Goal: Task Accomplishment & Management: Use online tool/utility

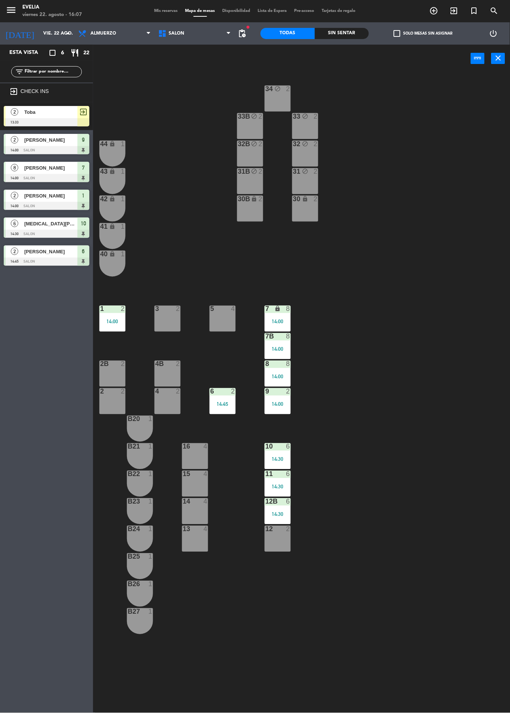
click at [287, 403] on div "14:00" at bounding box center [278, 404] width 26 height 5
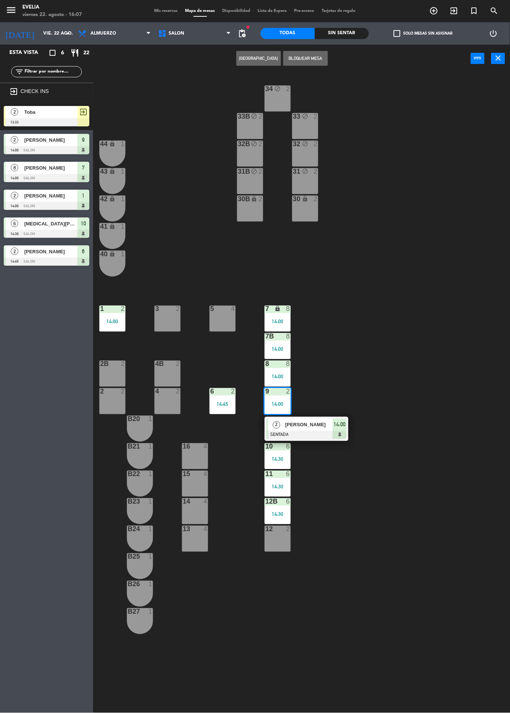
click at [324, 427] on span "[PERSON_NAME]" at bounding box center [309, 425] width 48 height 8
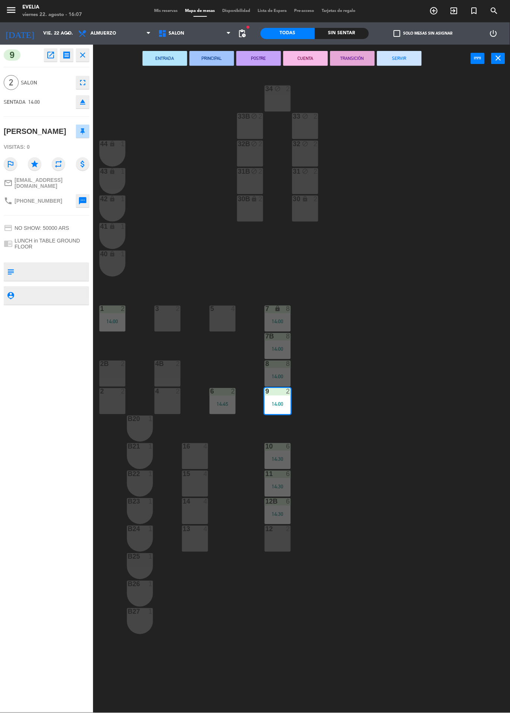
click at [406, 65] on button "SERVIR" at bounding box center [399, 58] width 45 height 15
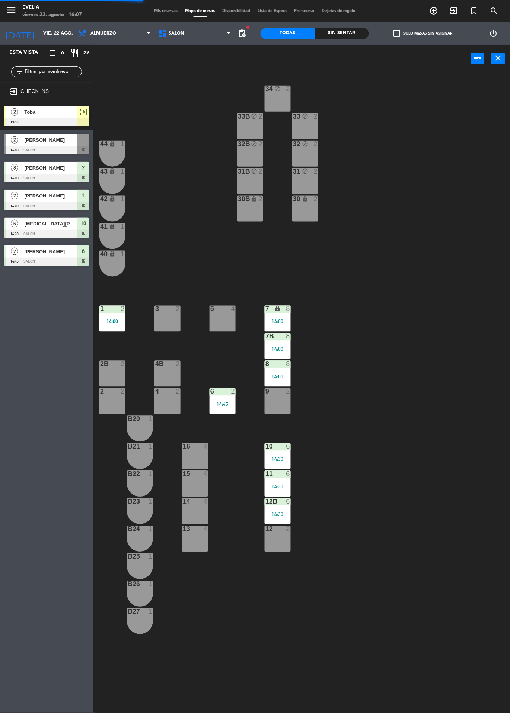
click at [219, 402] on div "14:45" at bounding box center [222, 404] width 26 height 5
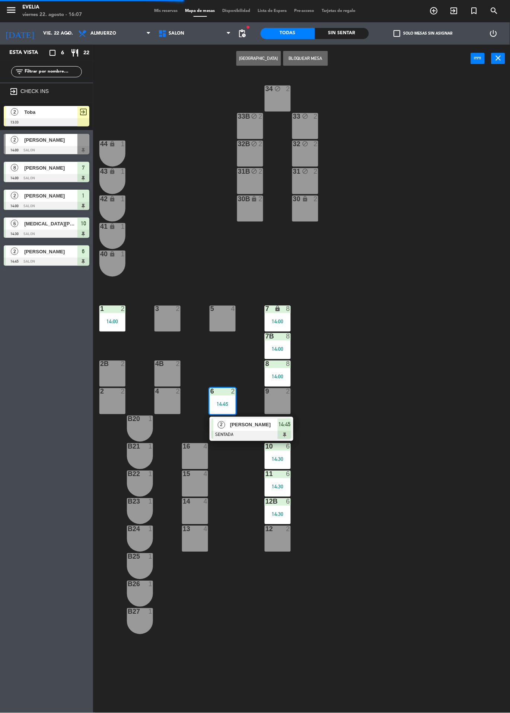
click at [258, 427] on span "[PERSON_NAME]" at bounding box center [254, 425] width 48 height 8
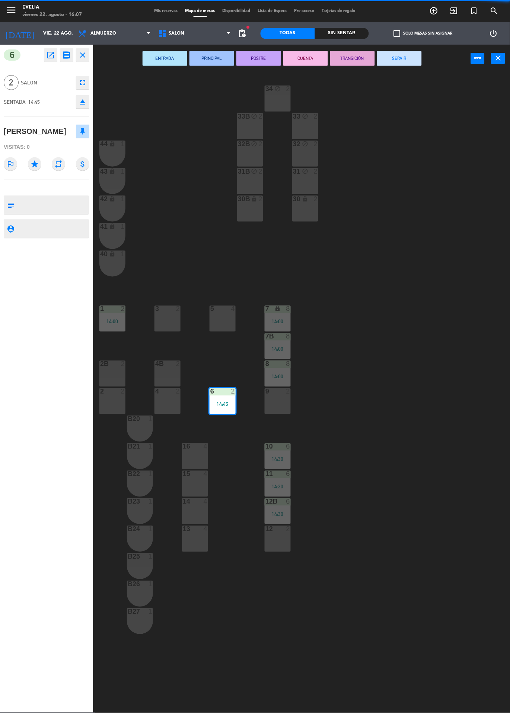
click at [407, 62] on button "SERVIR" at bounding box center [399, 58] width 45 height 15
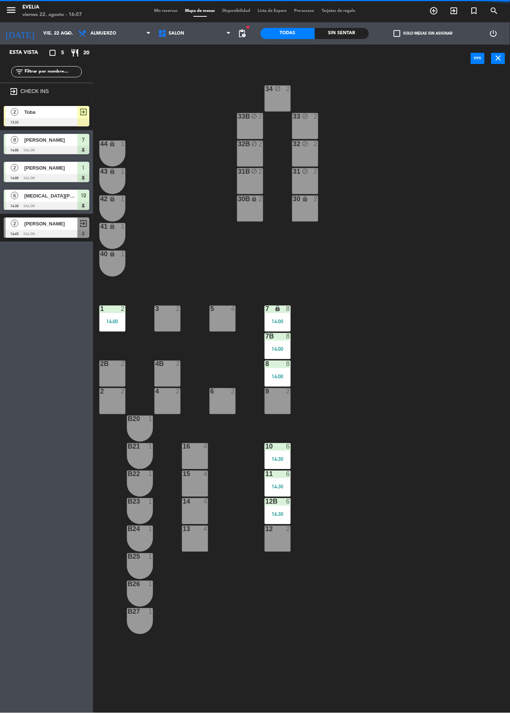
click at [287, 372] on div "8 8 14:00" at bounding box center [278, 374] width 26 height 26
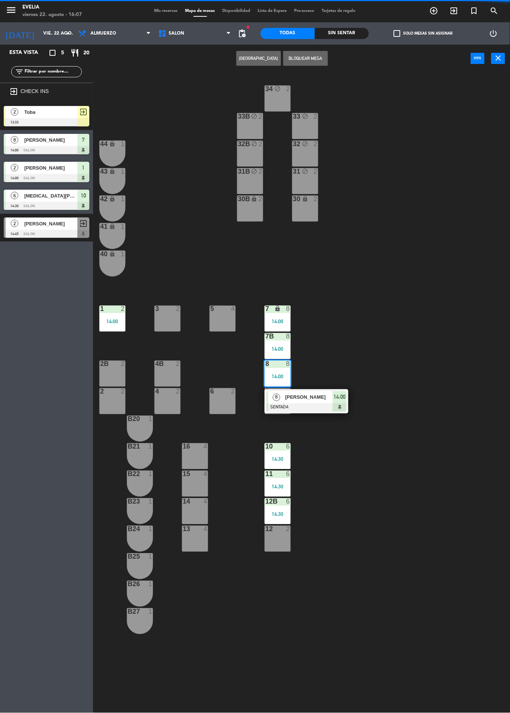
click at [329, 409] on div at bounding box center [306, 408] width 80 height 8
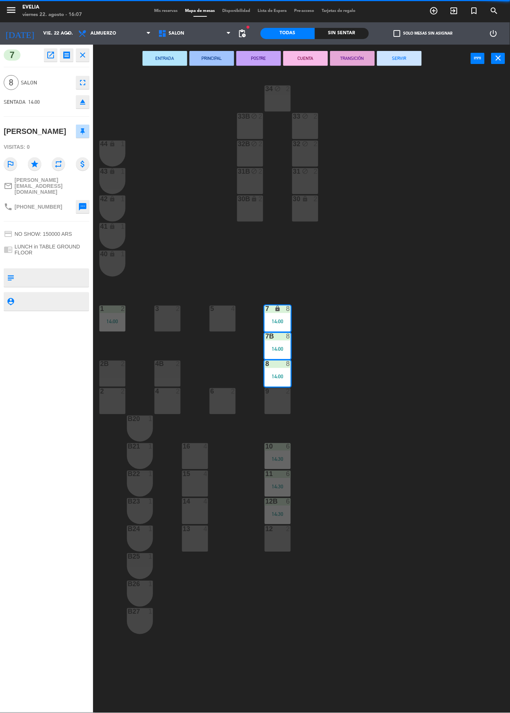
click at [413, 64] on button "SERVIR" at bounding box center [399, 58] width 45 height 15
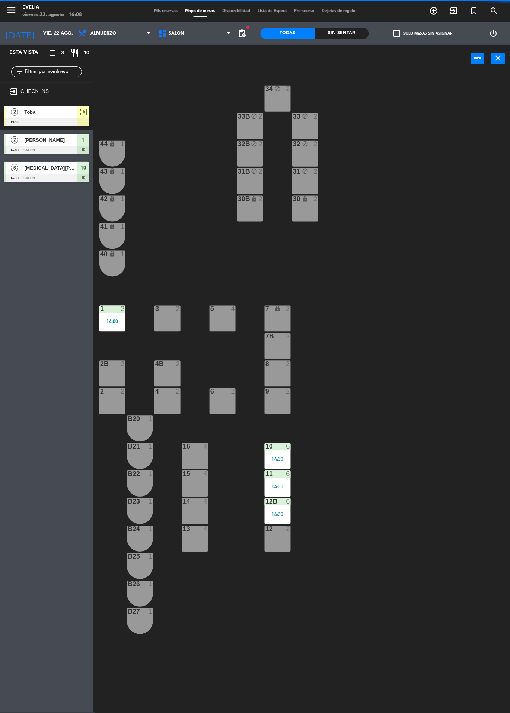
click at [286, 509] on div "12B 6 14:30" at bounding box center [278, 512] width 26 height 26
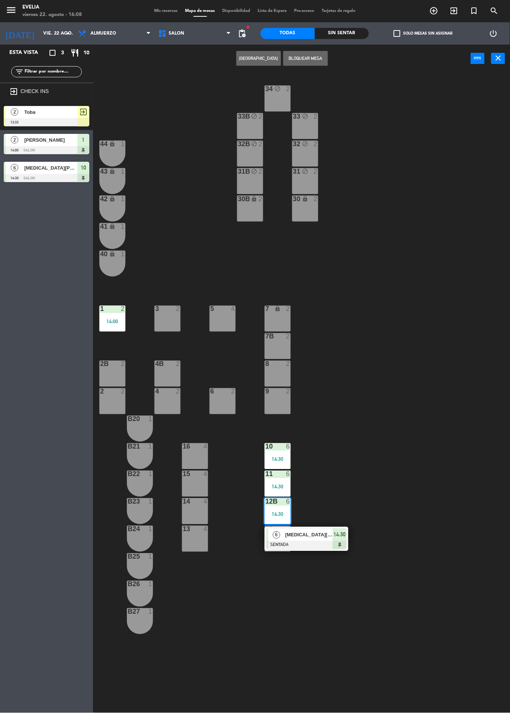
click at [331, 538] on span "[MEDICAL_DATA][PERSON_NAME]" at bounding box center [309, 535] width 48 height 8
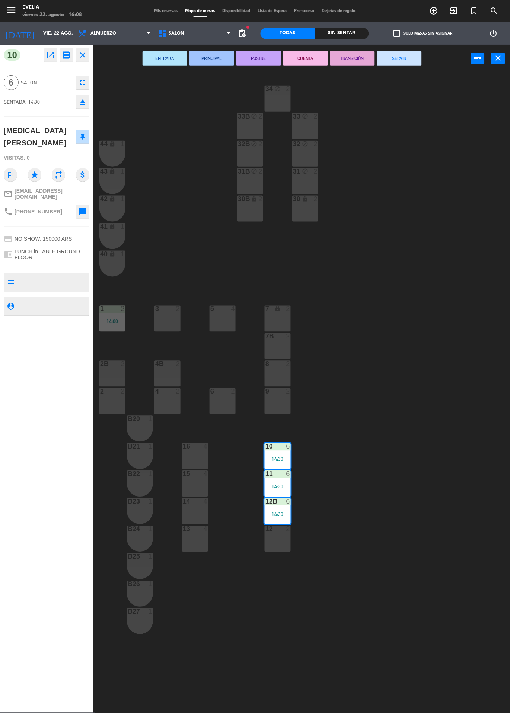
click at [403, 65] on button "SERVIR" at bounding box center [399, 58] width 45 height 15
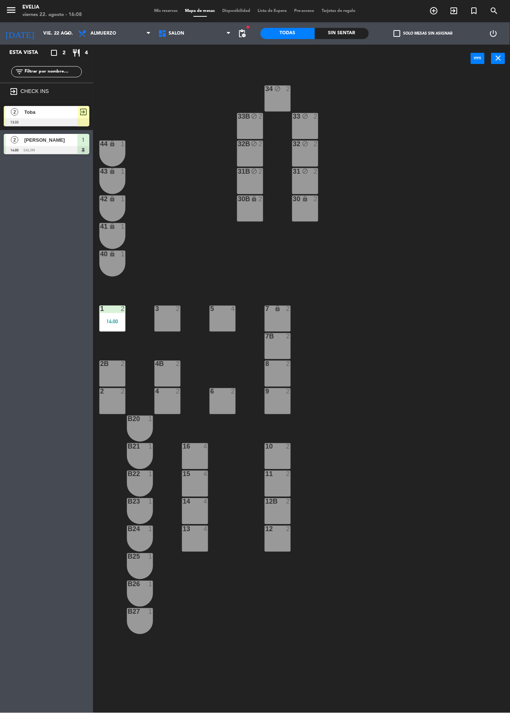
click at [118, 309] on div at bounding box center [112, 309] width 12 height 7
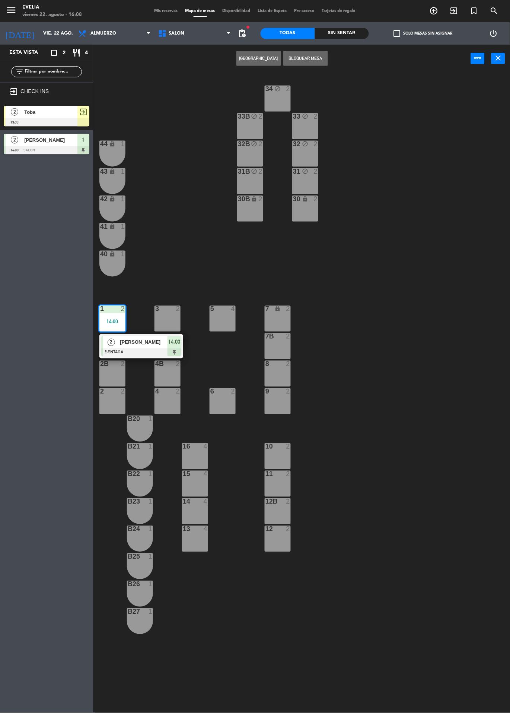
click at [157, 345] on span "[PERSON_NAME]" at bounding box center [144, 343] width 48 height 8
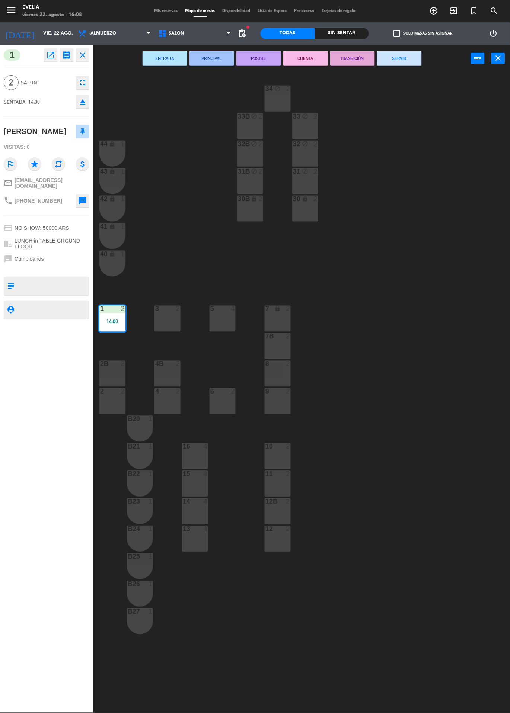
click at [408, 64] on button "SERVIR" at bounding box center [399, 58] width 45 height 15
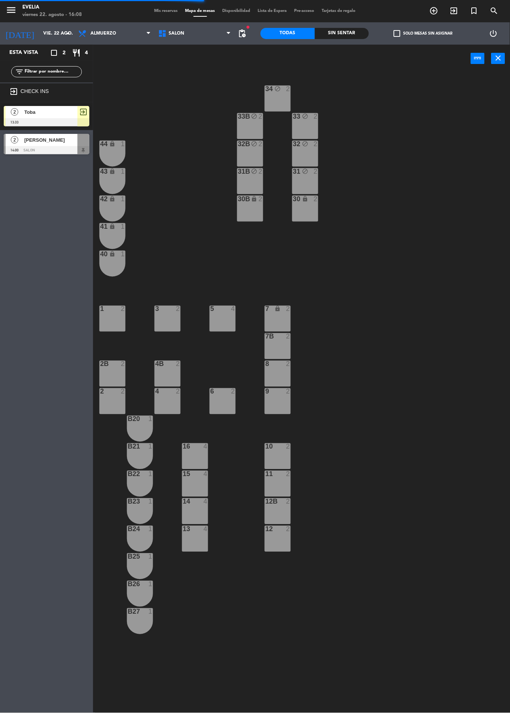
click at [162, 10] on span "Mis reservas" at bounding box center [166, 11] width 31 height 4
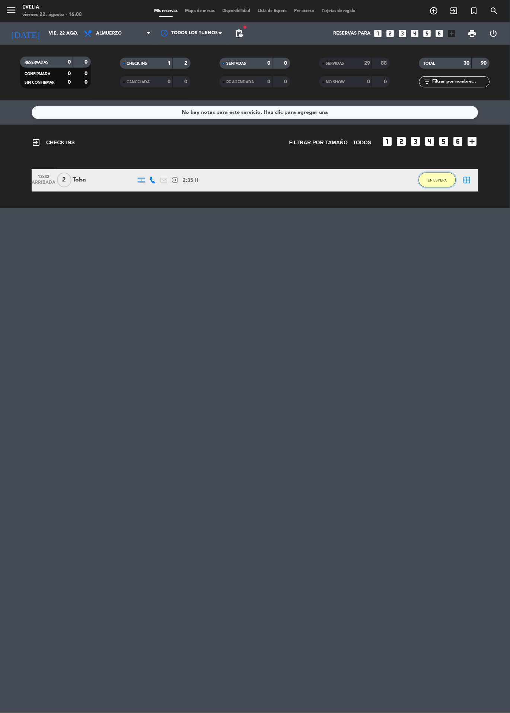
click at [437, 180] on span "EN ESPERA" at bounding box center [437, 180] width 19 height 4
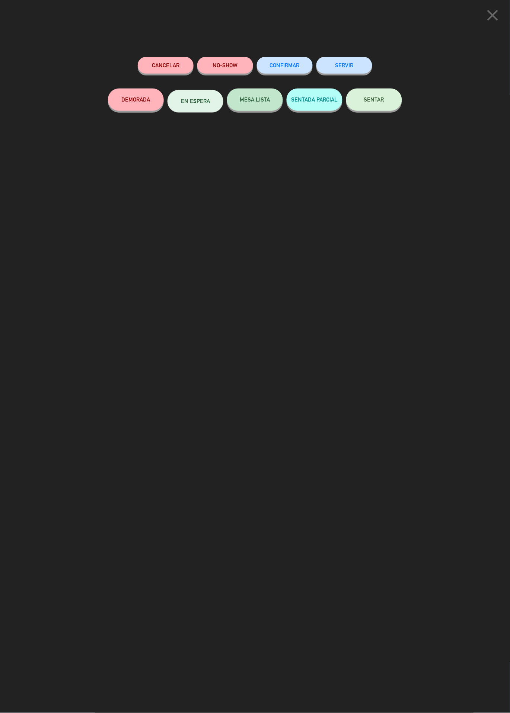
click at [490, 9] on icon "close" at bounding box center [492, 15] width 19 height 19
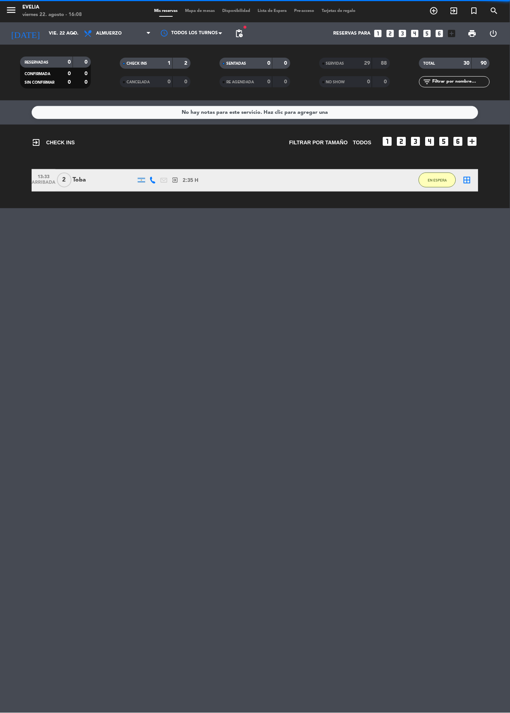
click at [278, 180] on div "13:33 ARRIBADA 2 Toba exit_to_app 2:35 H / 0 MIN sms EN ESPERA border_all" at bounding box center [255, 180] width 446 height 22
click at [64, 180] on span "2" at bounding box center [64, 180] width 15 height 15
click at [468, 182] on icon "border_all" at bounding box center [466, 180] width 9 height 9
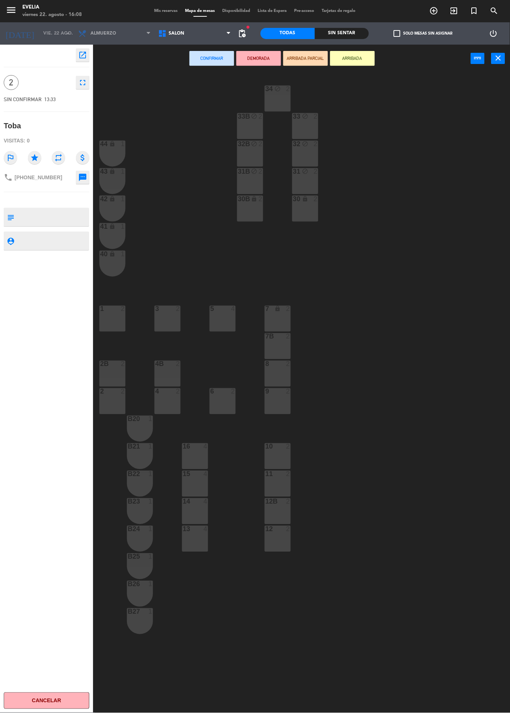
click at [82, 55] on icon "open_in_new" at bounding box center [82, 55] width 9 height 9
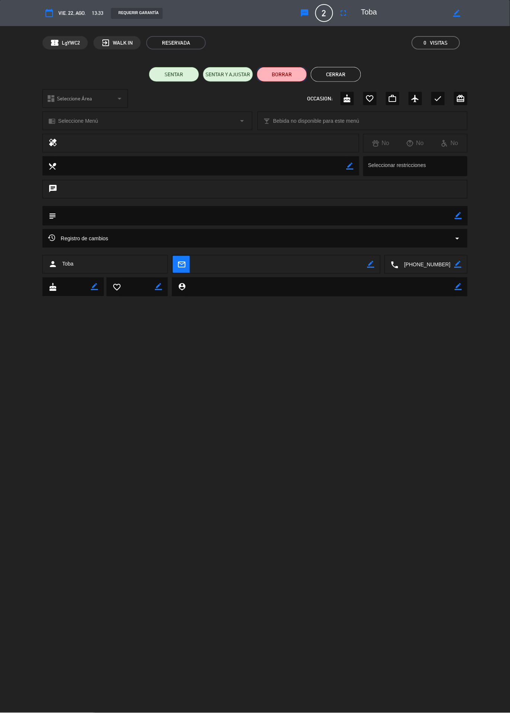
click at [270, 80] on button "BORRAR" at bounding box center [282, 74] width 50 height 15
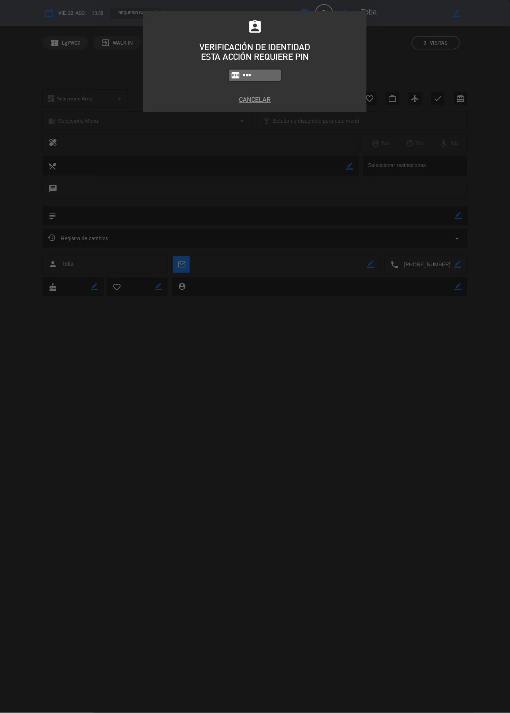
type input "9101"
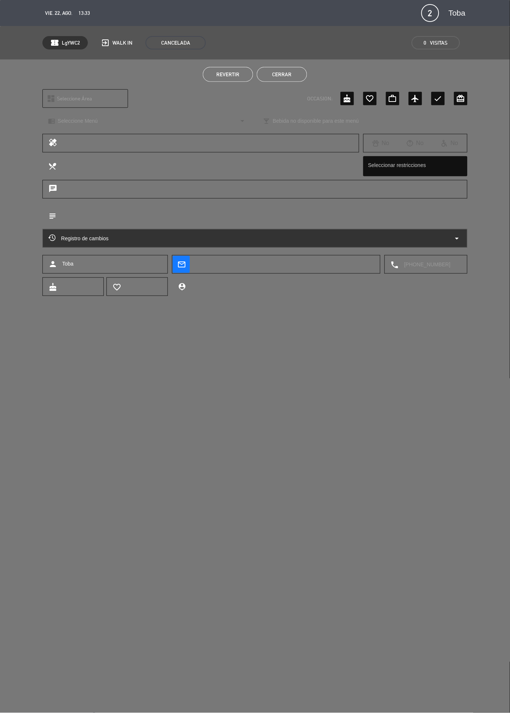
click at [280, 74] on button "Cerrar" at bounding box center [282, 74] width 50 height 15
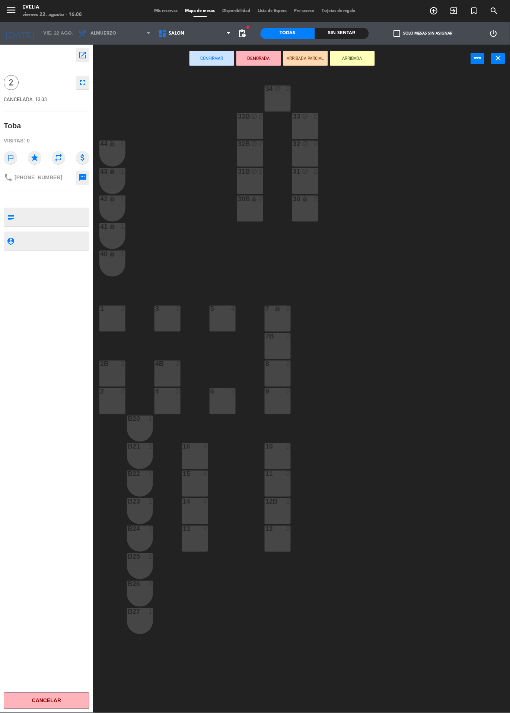
click at [446, 253] on div "34 block 2 33B block 2 33 block 2 44 lock 1 32B block 2 32 block 2 43 lock 1 31…" at bounding box center [303, 393] width 411 height 641
click at [414, 249] on div "34 block 2 33B block 2 33 block 2 44 lock 1 32B block 2 32 block 2 43 lock 1 31…" at bounding box center [303, 393] width 411 height 641
click at [170, 180] on div "34 block 2 33B block 2 33 block 2 44 lock 1 32B block 2 32 block 2 43 lock 1 31…" at bounding box center [303, 393] width 411 height 641
click at [53, 700] on button "Cancelar" at bounding box center [47, 701] width 86 height 17
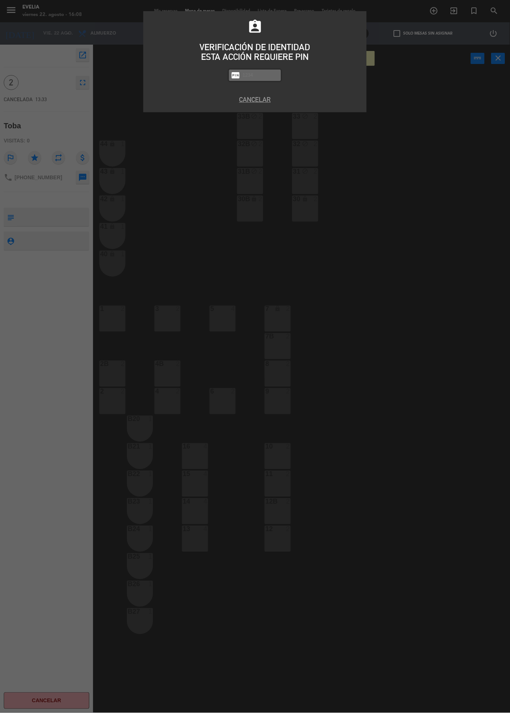
click at [416, 253] on div "assignment_ind VERIFICACIÓN DE IDENTIDAD ESTA ACCIÓN REQUIERE PIN fiber_pin PAS…" at bounding box center [255, 356] width 510 height 713
click at [267, 102] on button "Cancelar" at bounding box center [255, 99] width 212 height 10
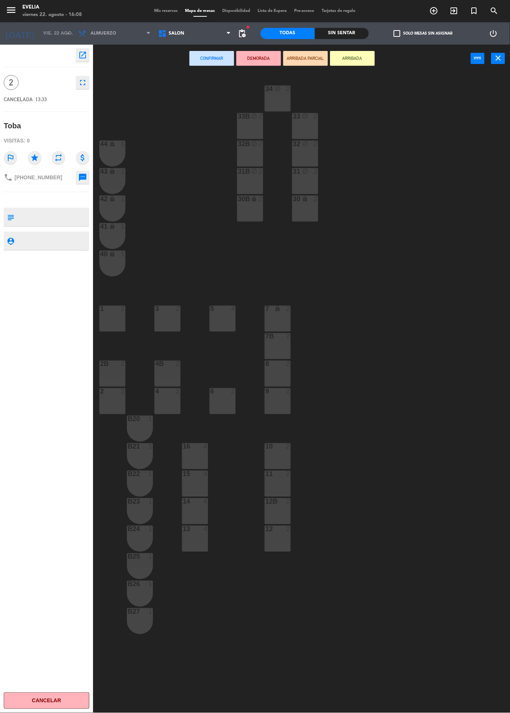
click at [136, 103] on div "34 block 2 33B block 2 33 block 2 44 lock 1 32B block 2 32 block 2 43 lock 1 31…" at bounding box center [303, 393] width 411 height 641
click at [82, 56] on icon "open_in_new" at bounding box center [82, 55] width 9 height 9
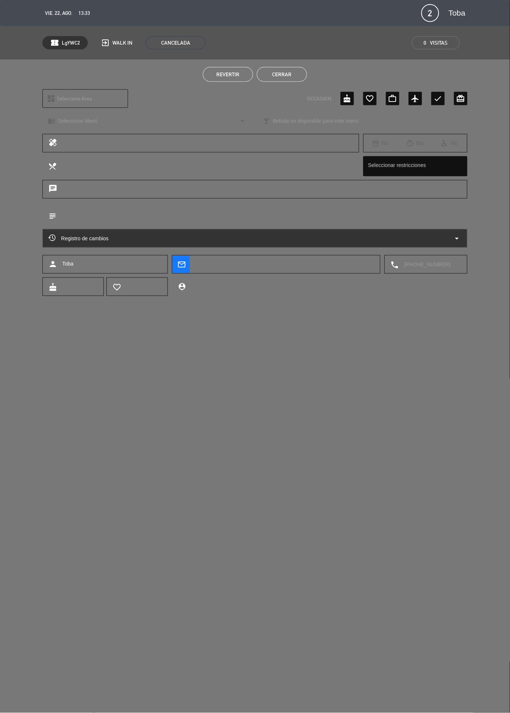
click at [282, 74] on button "Cerrar" at bounding box center [282, 74] width 50 height 15
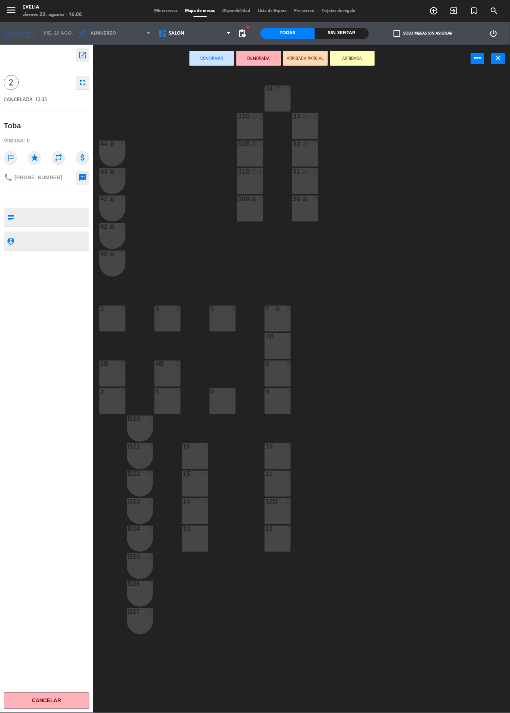
click at [479, 180] on div "34 block 2 33B block 2 33 block 2 44 lock 1 32B block 2 32 block 2 43 lock 1 31…" at bounding box center [303, 393] width 411 height 641
click at [500, 63] on button "close" at bounding box center [498, 58] width 14 height 11
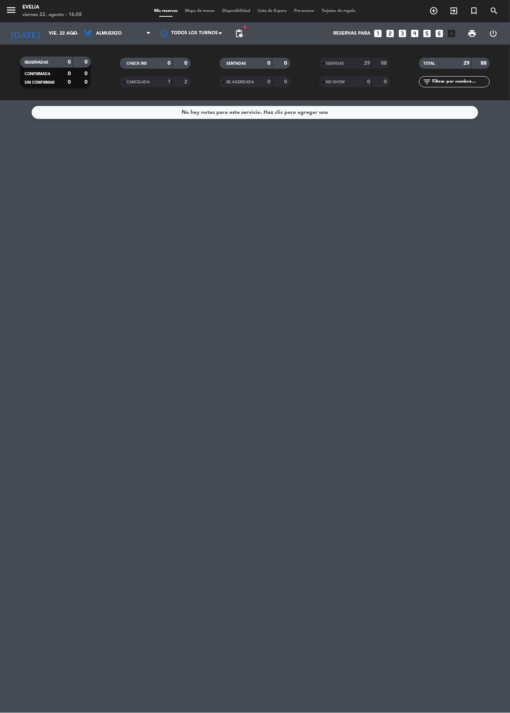
click at [338, 63] on span "SERVIDAS" at bounding box center [335, 64] width 18 height 4
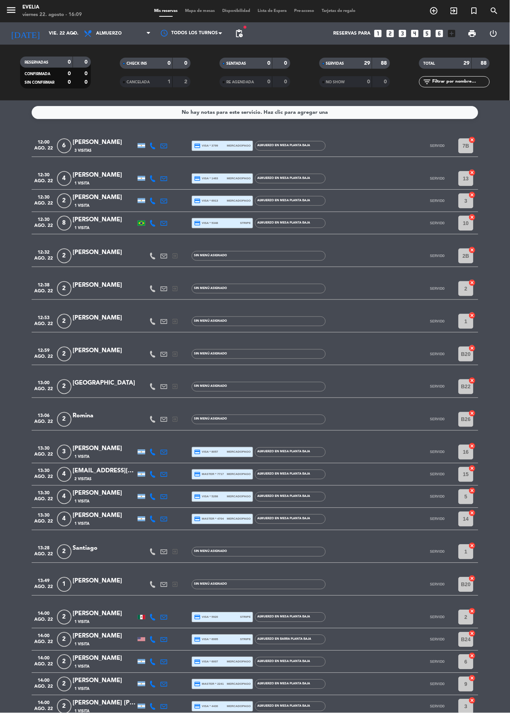
click at [438, 9] on icon "exit_to_app" at bounding box center [433, 10] width 9 height 9
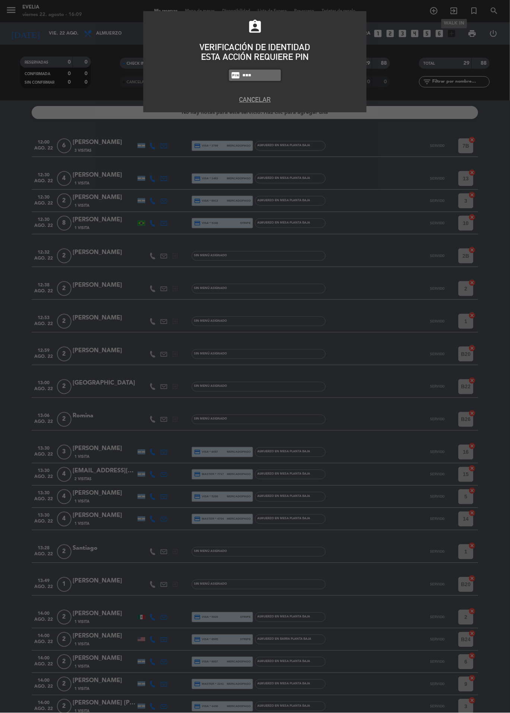
type input "9101"
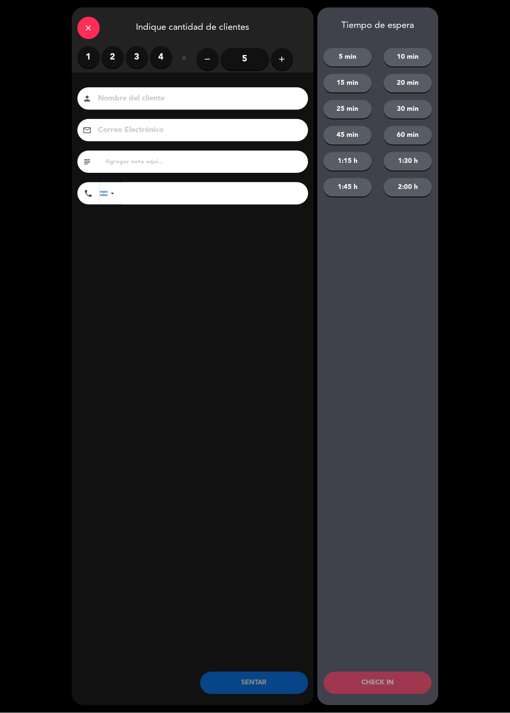
click at [121, 55] on label "2" at bounding box center [113, 57] width 22 height 22
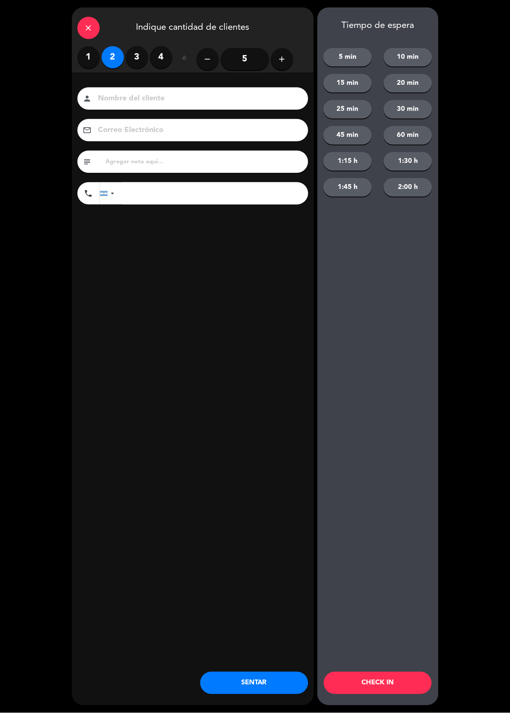
click at [163, 94] on input at bounding box center [197, 98] width 201 height 13
type input "[PERSON_NAME]"
click at [227, 308] on div "close Indique cantidad de clientes 1 2 3 4 ó remove 5 add Nombre del cliente pe…" at bounding box center [193, 356] width 242 height 698
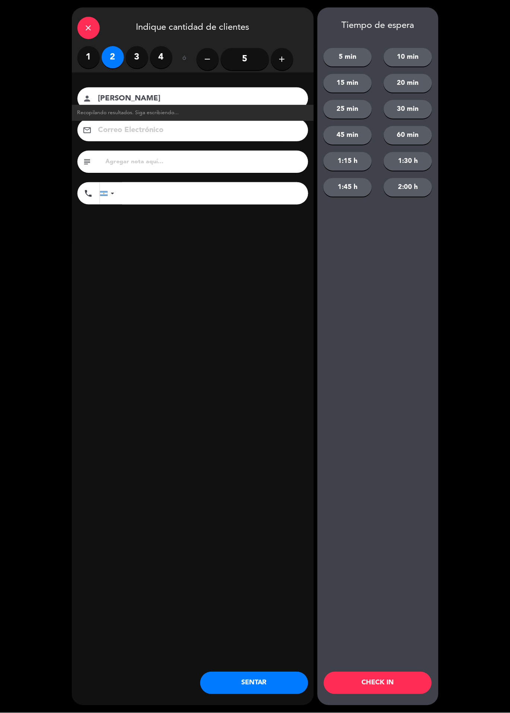
click at [375, 684] on button "CHECK IN" at bounding box center [378, 683] width 108 height 22
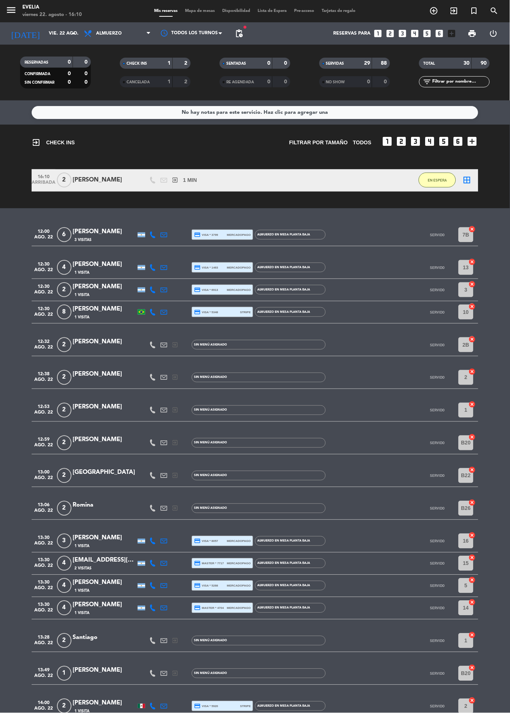
click at [199, 11] on span "Mapa de mesas" at bounding box center [200, 11] width 37 height 4
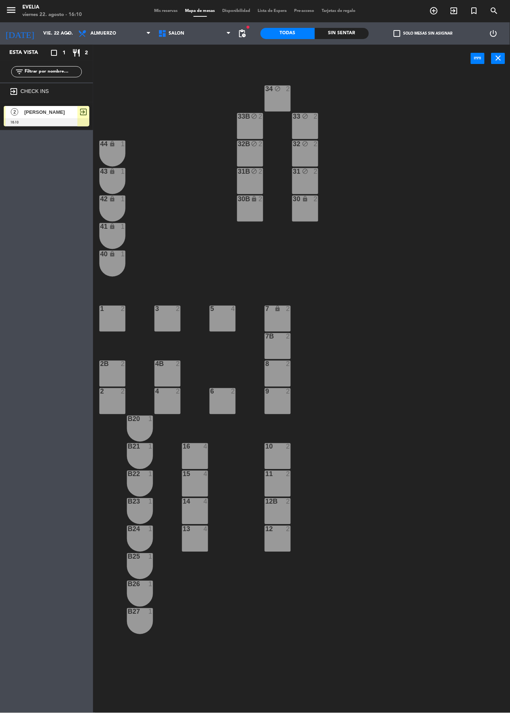
click at [61, 111] on span "[PERSON_NAME]" at bounding box center [50, 112] width 53 height 8
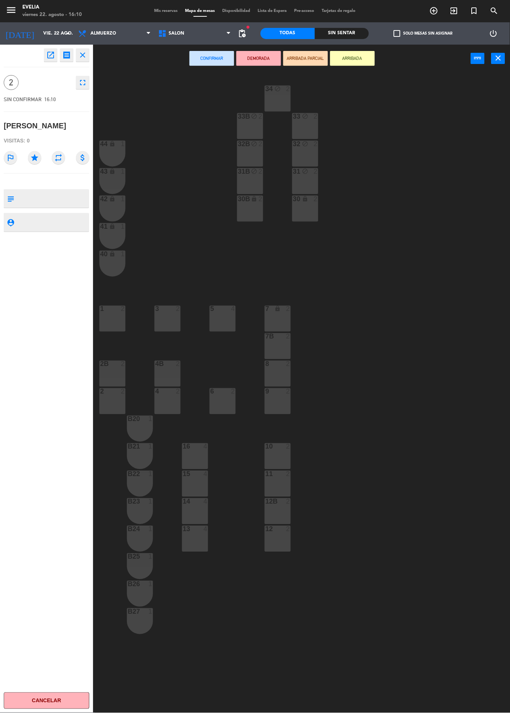
click at [273, 407] on div "9 2" at bounding box center [278, 401] width 26 height 26
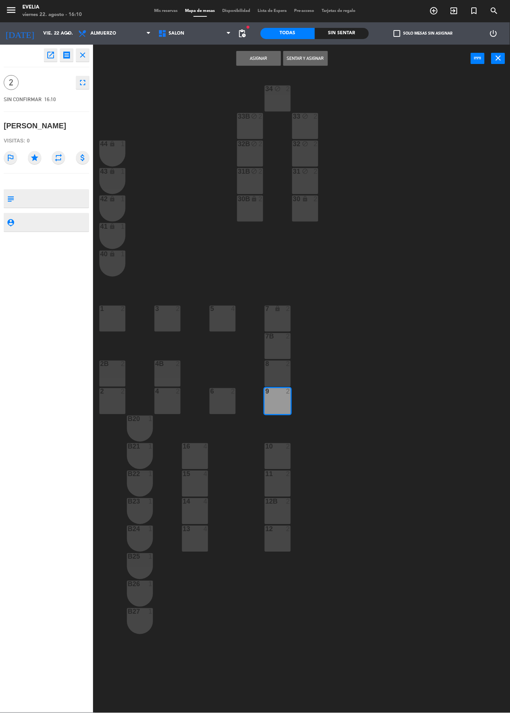
click at [310, 58] on button "Sentar y Asignar" at bounding box center [305, 58] width 45 height 15
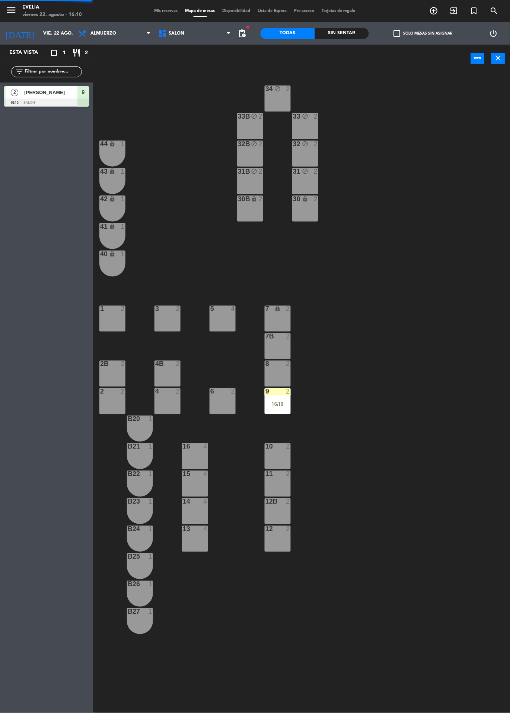
click at [284, 410] on div "9 2 16:10" at bounding box center [278, 401] width 26 height 26
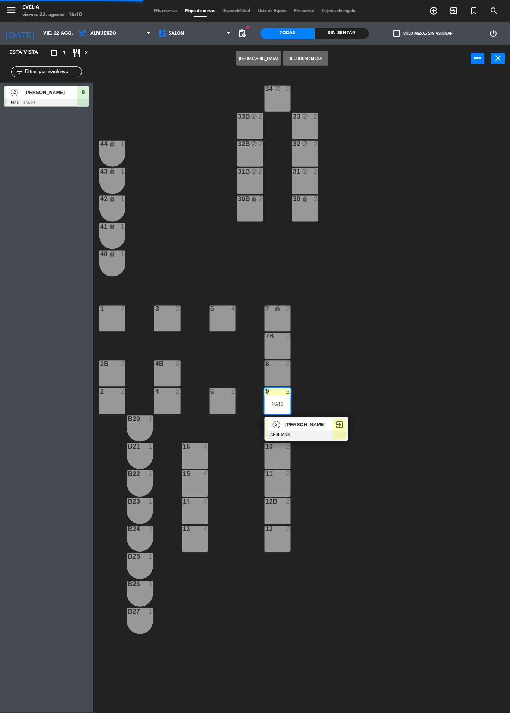
click at [327, 420] on div "[PERSON_NAME]" at bounding box center [308, 425] width 48 height 12
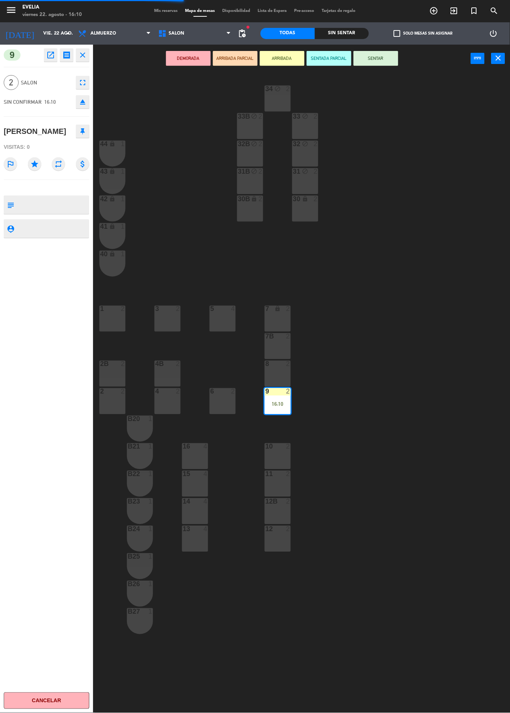
click at [380, 56] on button "SENTAR" at bounding box center [375, 58] width 45 height 15
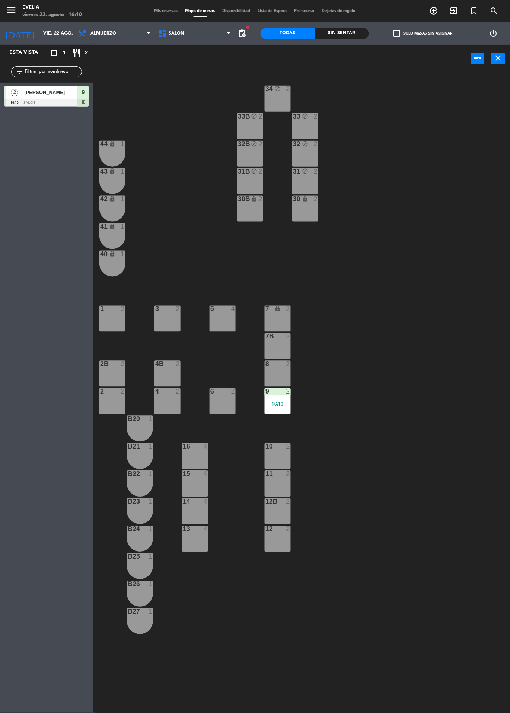
click at [283, 404] on div "16:10" at bounding box center [278, 404] width 26 height 5
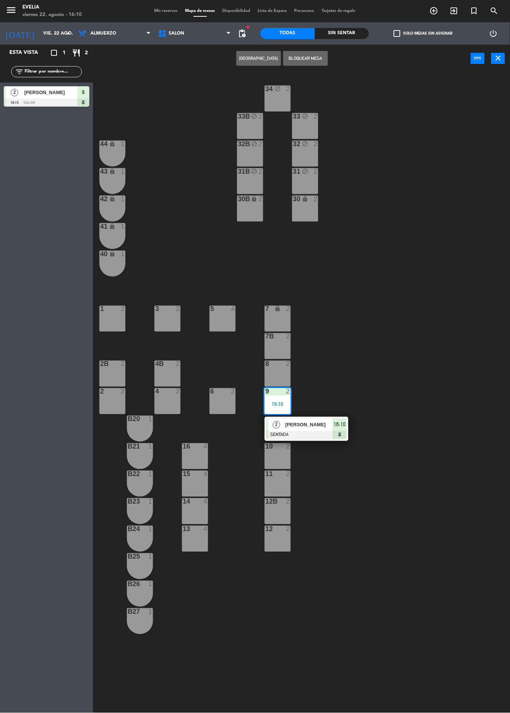
click at [306, 417] on div "2 [PERSON_NAME] SENTADA 16:10" at bounding box center [307, 429] width 84 height 24
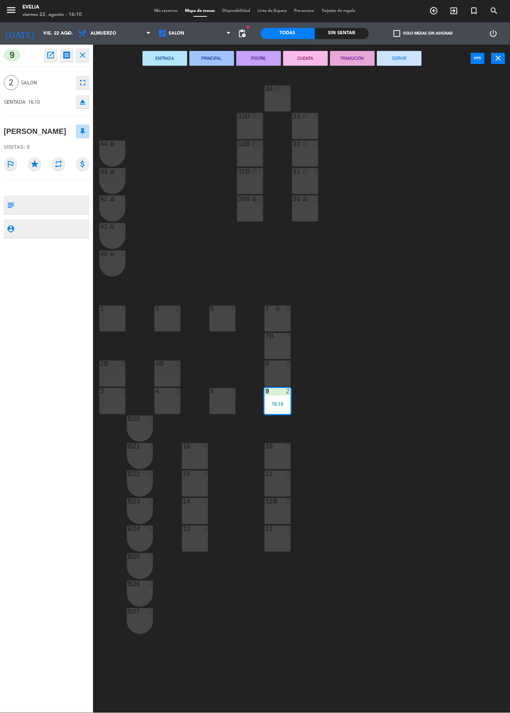
click at [415, 64] on button "SERVIR" at bounding box center [399, 58] width 45 height 15
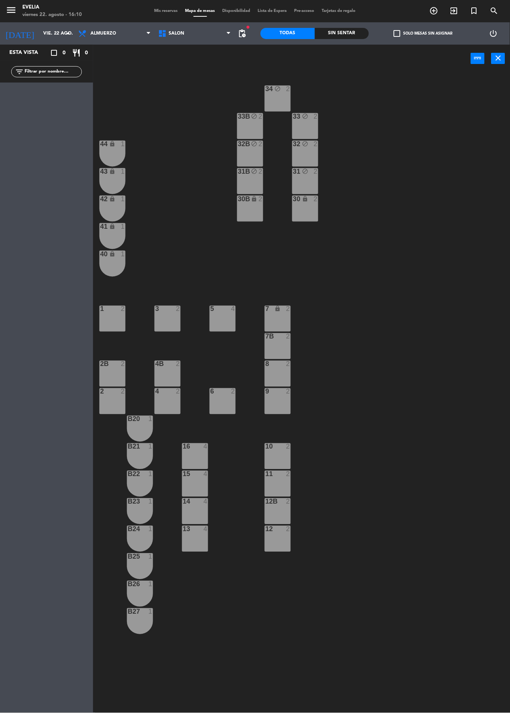
click at [349, 11] on span "Tarjetas de regalo" at bounding box center [338, 11] width 41 height 4
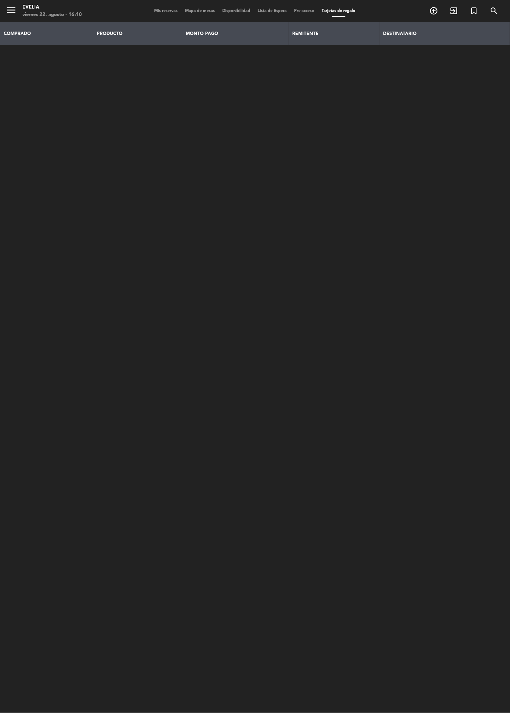
click at [161, 11] on span "Mis reservas" at bounding box center [166, 11] width 31 height 4
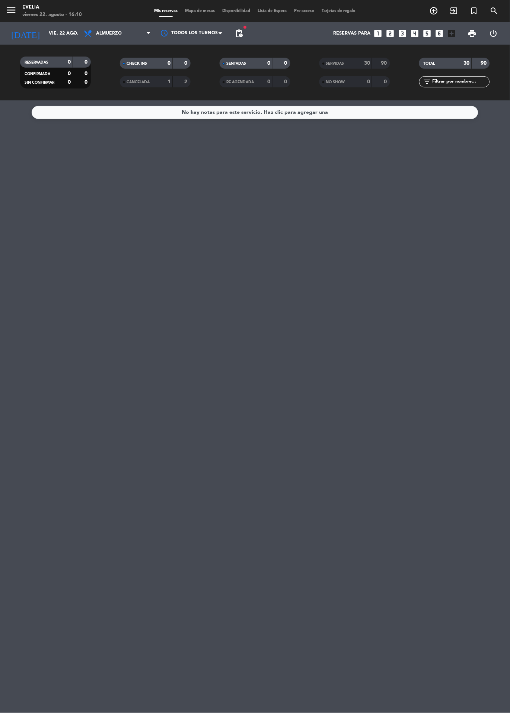
click at [351, 62] on div "SERVIDAS" at bounding box center [338, 63] width 34 height 9
